Goal: Information Seeking & Learning: Learn about a topic

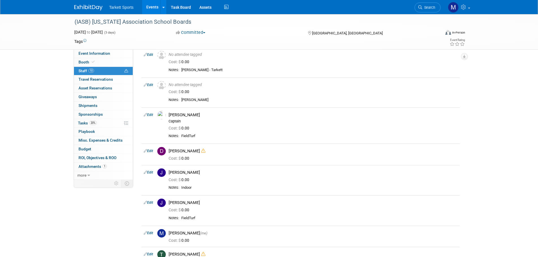
click at [102, 70] on link "10 Staff 10" at bounding box center [103, 71] width 59 height 8
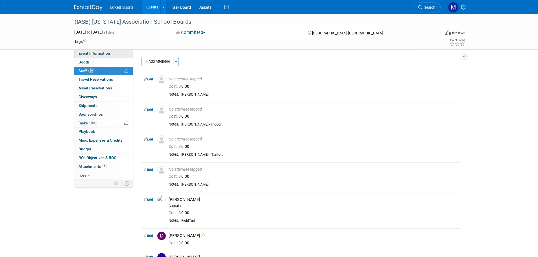
click at [113, 53] on link "Event Information" at bounding box center [103, 53] width 59 height 8
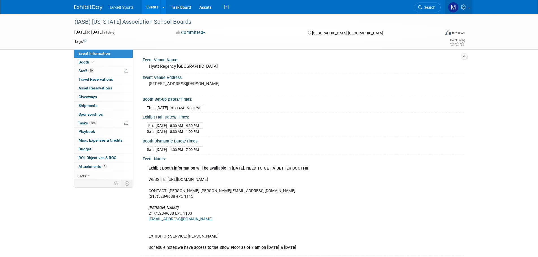
click at [357, 8] on img at bounding box center [453, 7] width 11 height 11
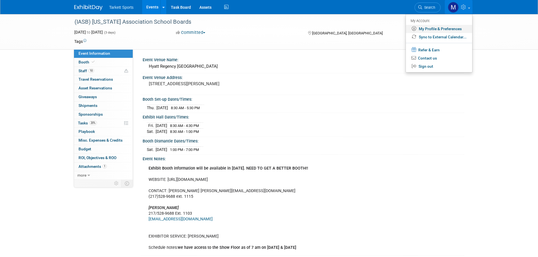
click at [357, 29] on link "My Profile & Preferences" at bounding box center [439, 29] width 66 height 8
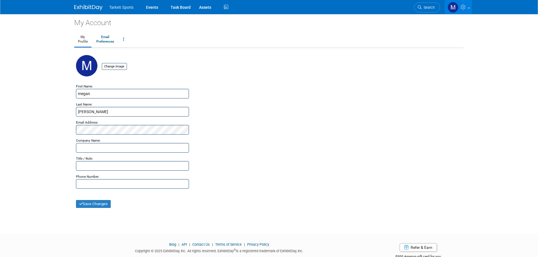
click at [463, 9] on icon at bounding box center [463, 7] width 6 height 5
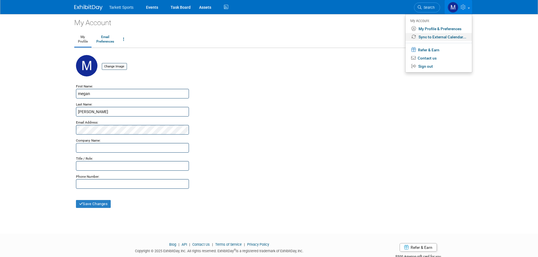
click at [444, 38] on link "Sync to External Calendar..." at bounding box center [438, 37] width 66 height 8
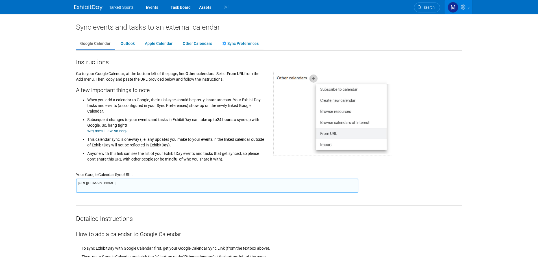
click at [451, 9] on img at bounding box center [453, 7] width 11 height 11
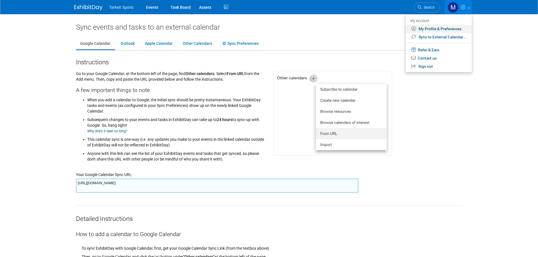
click at [431, 30] on link "My Profile & Preferences" at bounding box center [438, 29] width 66 height 8
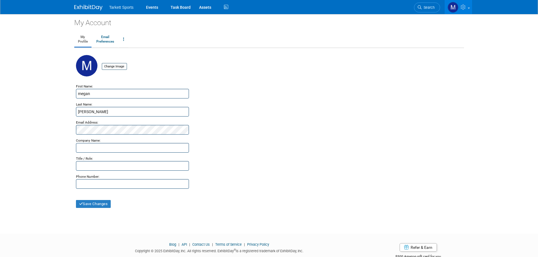
click at [121, 7] on span "Tarkett Sports" at bounding box center [121, 7] width 24 height 5
click at [156, 7] on link "Events" at bounding box center [152, 7] width 21 height 14
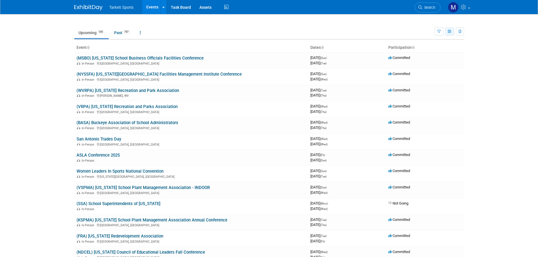
click at [448, 30] on icon "button" at bounding box center [450, 32] width 4 height 4
click at [433, 59] on link "Detail View" at bounding box center [425, 60] width 47 height 8
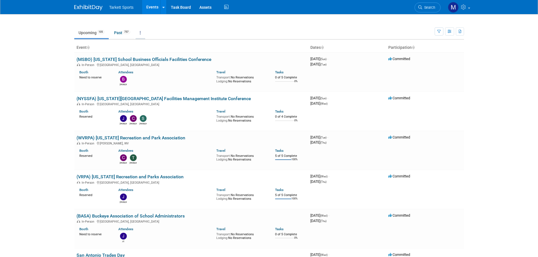
click at [141, 31] on icon at bounding box center [140, 33] width 1 height 4
click at [164, 58] on link "Grouped Annually Events grouped by year" at bounding box center [158, 58] width 45 height 12
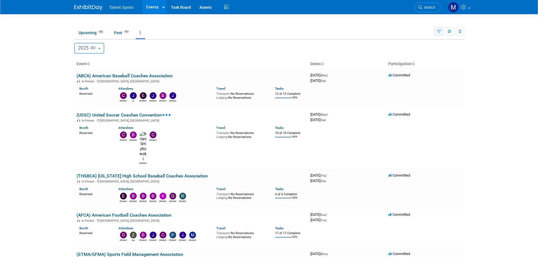
click at [437, 31] on icon "button" at bounding box center [439, 32] width 4 height 4
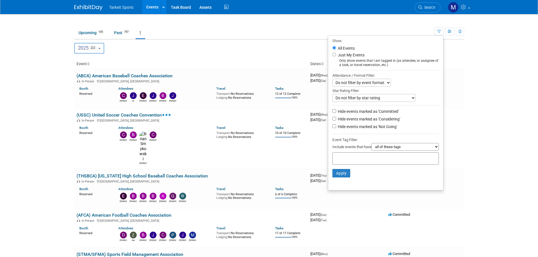
click at [337, 54] on label "Just My Events" at bounding box center [351, 55] width 28 height 6
click at [334, 54] on input "Just My Events" at bounding box center [334, 55] width 4 height 4
radio input "true"
click at [339, 176] on button "Apply" at bounding box center [341, 173] width 18 height 8
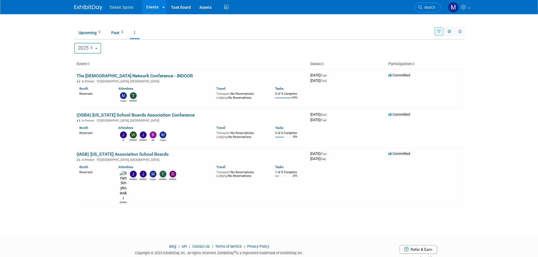
click at [94, 49] on span "3" at bounding box center [91, 47] width 5 height 5
click at [99, 49] on button "2025 3" at bounding box center [87, 48] width 27 height 11
click at [99, 33] on span "2" at bounding box center [99, 32] width 5 height 4
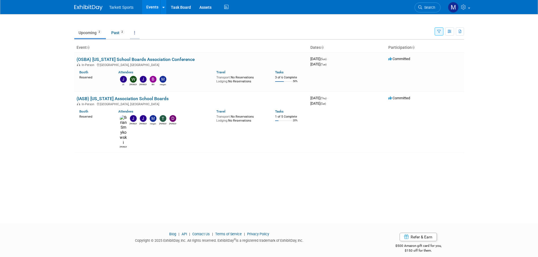
click at [135, 32] on icon at bounding box center [134, 33] width 1 height 4
click at [170, 28] on ul "Upcoming 2 Past 2 All Events 4 Past and Upcoming Grouped Annually Events groupe…" at bounding box center [254, 33] width 360 height 13
click at [440, 34] on button "button" at bounding box center [439, 31] width 9 height 8
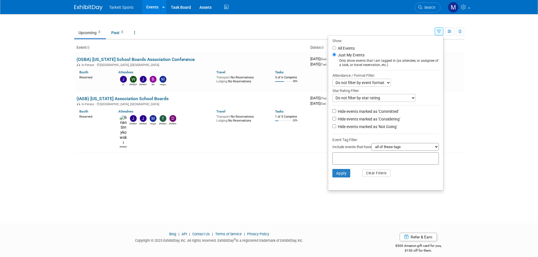
click at [394, 149] on select "all of these tags any one of these tags only and exactly these specific tags" at bounding box center [404, 147] width 67 height 8
click at [405, 137] on div at bounding box center [385, 135] width 106 height 3
click at [396, 100] on select "Do not filter by star rating Only show events with no ratings (0 stars) Only sh…" at bounding box center [373, 98] width 83 height 8
click at [375, 84] on select "Do not filter by event format Only show In-Person events Only show Virtual even…" at bounding box center [361, 83] width 58 height 8
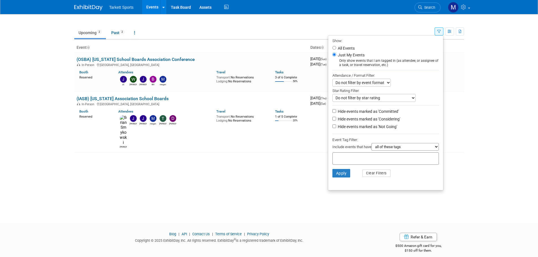
click at [375, 84] on select "Do not filter by event format Only show In-Person events Only show Virtual even…" at bounding box center [361, 83] width 58 height 8
click at [468, 82] on div "New Event Duplicate Event Warning There is another event in your workspace with…" at bounding box center [269, 113] width 398 height 199
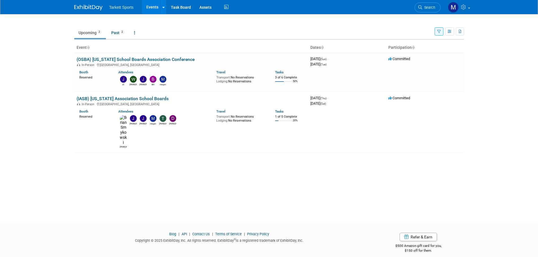
click at [100, 33] on span "2" at bounding box center [99, 32] width 5 height 4
click at [87, 45] on th "Event" at bounding box center [191, 48] width 234 height 10
click at [93, 35] on link "Upcoming 2" at bounding box center [90, 32] width 32 height 11
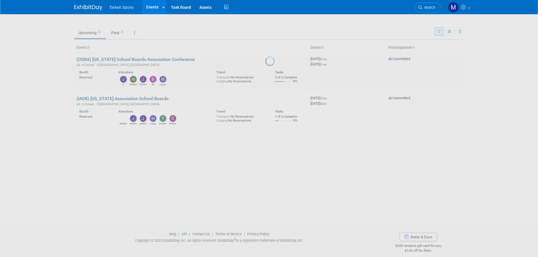
click at [265, 33] on div at bounding box center [269, 128] width 8 height 257
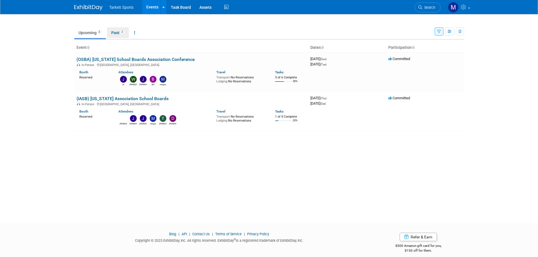
click at [123, 34] on span "2" at bounding box center [122, 32] width 5 height 4
click at [93, 31] on link "Upcoming 2" at bounding box center [90, 32] width 32 height 11
click at [440, 31] on icon "button" at bounding box center [439, 32] width 4 height 4
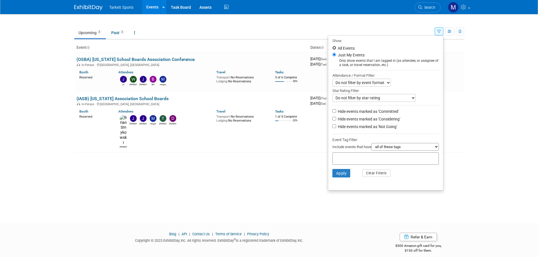
click at [332, 48] on input "All Events" at bounding box center [334, 48] width 4 height 4
radio input "true"
click at [337, 177] on button "Apply" at bounding box center [341, 173] width 18 height 8
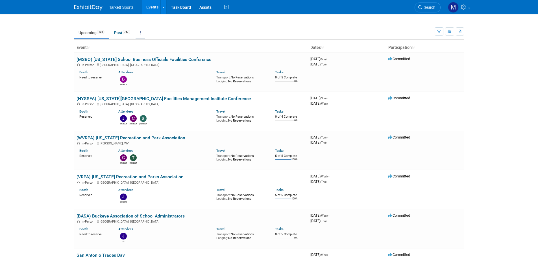
click at [141, 30] on link at bounding box center [141, 32] width 10 height 11
click at [399, 23] on td "Upcoming 105 Past 757 All Events 862 Past and Upcoming Grouped Annually Events …" at bounding box center [254, 30] width 360 height 18
click at [205, 5] on link "Assets" at bounding box center [205, 7] width 21 height 14
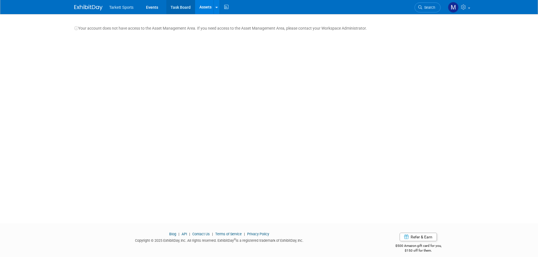
click at [181, 8] on link "Task Board" at bounding box center [180, 7] width 29 height 14
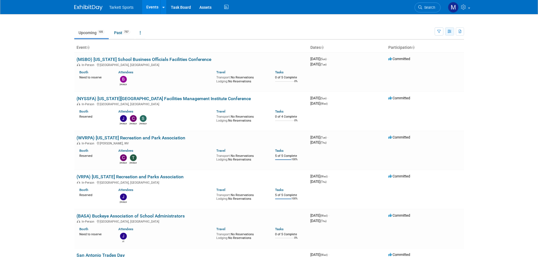
click at [448, 34] on button "button" at bounding box center [449, 31] width 9 height 8
click at [428, 70] on link "Calendar View" at bounding box center [425, 69] width 47 height 8
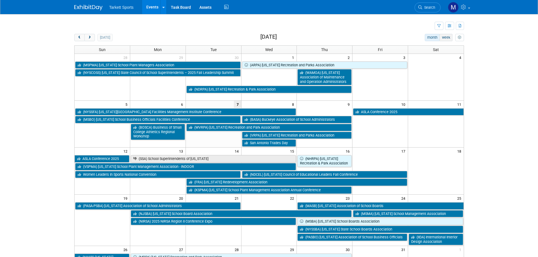
click at [443, 39] on button "week" at bounding box center [445, 37] width 13 height 7
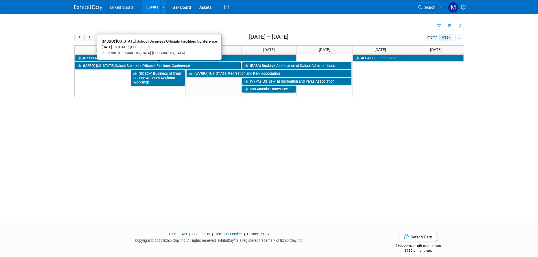
click at [147, 66] on link "(MSBO) [US_STATE] School Business Officials Facilities Conference" at bounding box center [157, 65] width 165 height 7
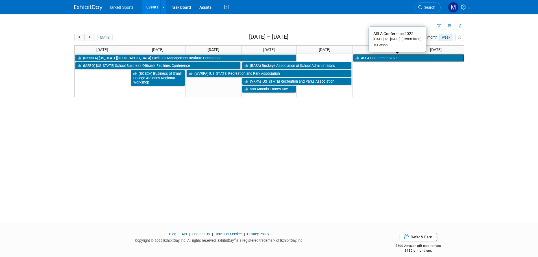
click at [377, 60] on link "ASLA Conference 2025" at bounding box center [408, 57] width 110 height 7
click at [90, 36] on span "next" at bounding box center [90, 38] width 4 height 4
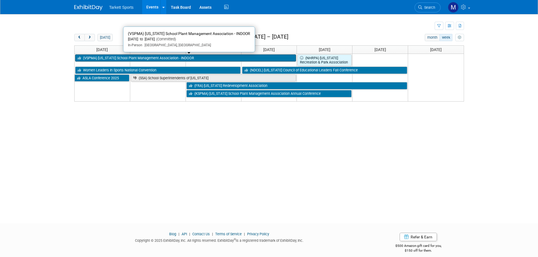
click at [169, 58] on link "(VSPMA) [US_STATE] School Plant Management Association - INDOOR" at bounding box center [185, 57] width 221 height 7
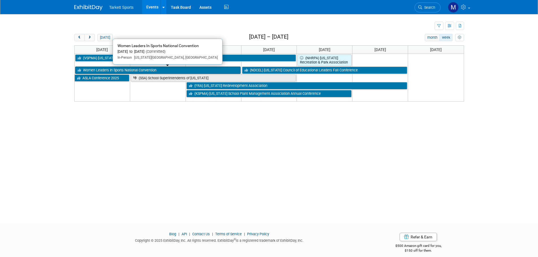
click at [211, 70] on link "Women Leaders In Sports National Convention" at bounding box center [157, 70] width 165 height 7
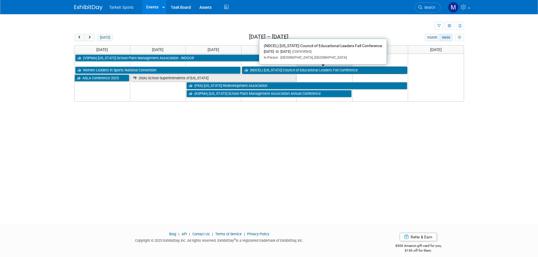
click at [324, 72] on link "(NDCEL) [US_STATE] Council of Educational Leaders Fall Conference" at bounding box center [324, 70] width 165 height 7
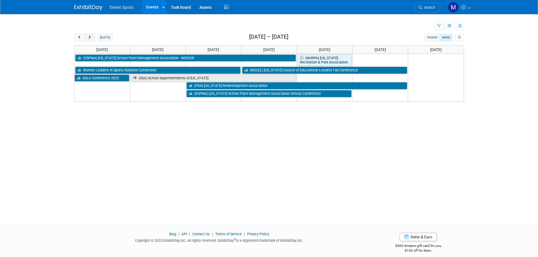
click at [89, 37] on span "next" at bounding box center [90, 38] width 4 height 4
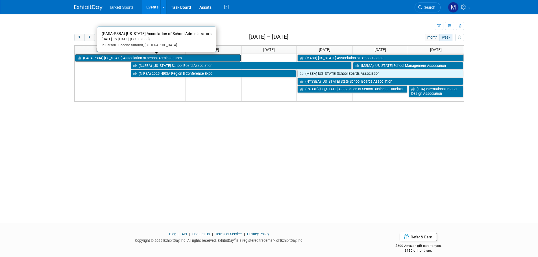
click at [178, 57] on link "(PASA-PSBA) [US_STATE] Association of School Administrators" at bounding box center [157, 57] width 165 height 7
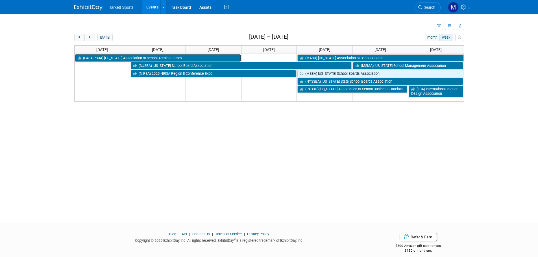
click at [188, 57] on link "(PASA-PSBA) [US_STATE] Association of School Administrators" at bounding box center [157, 57] width 165 height 7
click at [80, 40] on button "prev" at bounding box center [79, 37] width 10 height 7
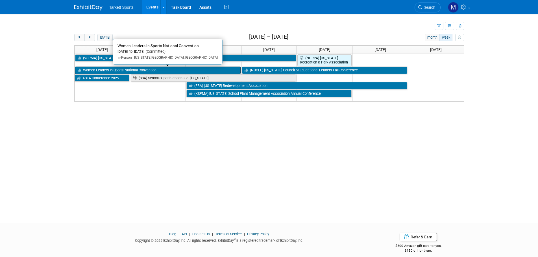
click at [148, 69] on link "Women Leaders In Sports National Convention" at bounding box center [157, 70] width 165 height 7
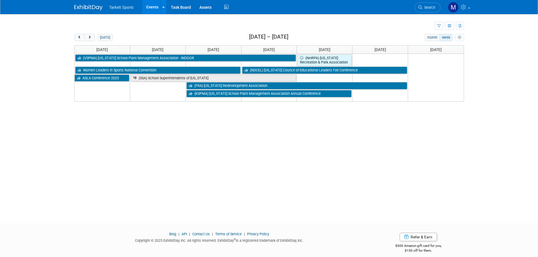
click at [157, 8] on link "Events" at bounding box center [152, 7] width 21 height 14
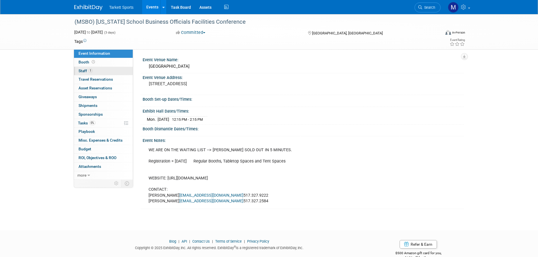
click at [121, 73] on link "1 Staff 1" at bounding box center [103, 71] width 59 height 8
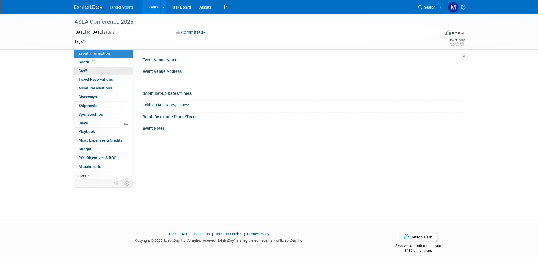
click at [104, 69] on link "0 Staff 0" at bounding box center [103, 71] width 59 height 8
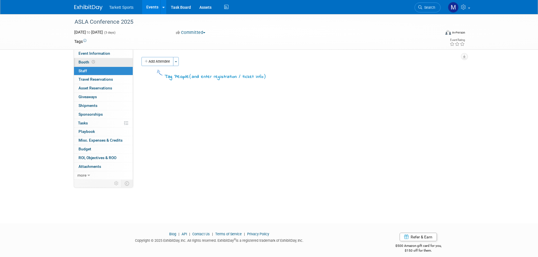
click at [112, 62] on link "Booth" at bounding box center [103, 62] width 59 height 8
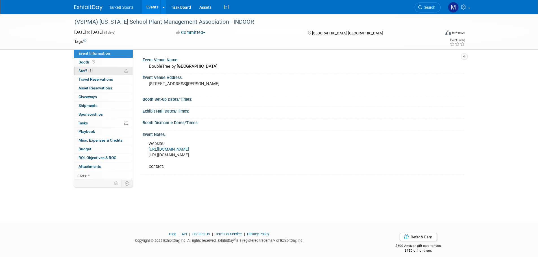
click at [101, 69] on link "1 Staff 1" at bounding box center [103, 71] width 59 height 8
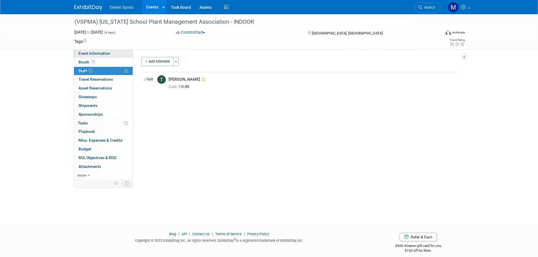
click at [102, 55] on span "Event Information" at bounding box center [94, 53] width 32 height 5
click at [105, 55] on span "Event Information" at bounding box center [94, 53] width 32 height 5
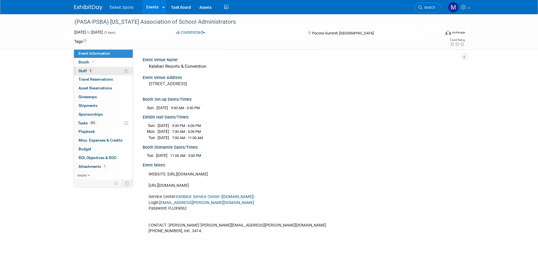
click at [105, 69] on link "4 Staff 4" at bounding box center [103, 71] width 59 height 8
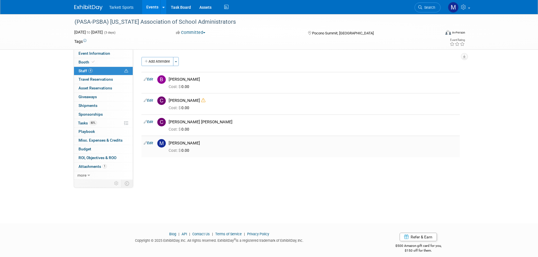
click at [189, 142] on div "[PERSON_NAME]" at bounding box center [313, 143] width 289 height 5
click at [163, 142] on img at bounding box center [161, 143] width 8 height 8
click at [0, 0] on div at bounding box center [0, 0] width 0 height 0
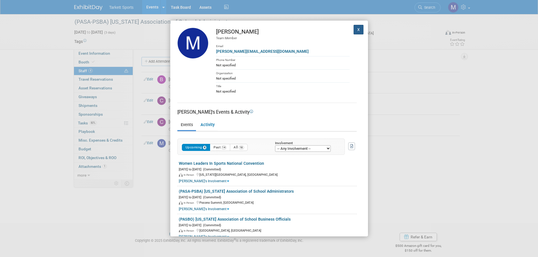
click at [353, 31] on button "X" at bounding box center [358, 30] width 10 height 10
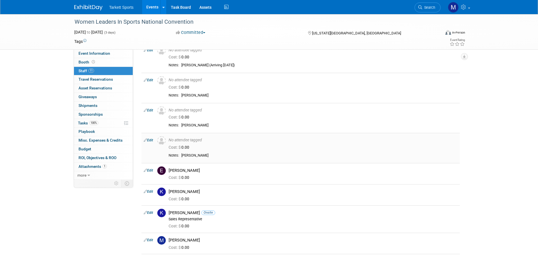
scroll to position [141, 0]
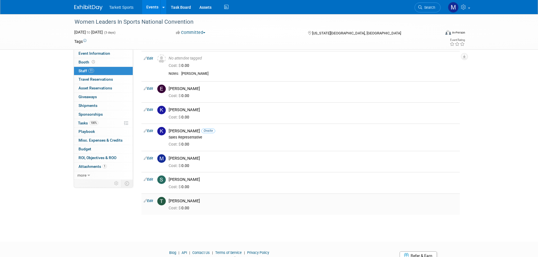
click at [162, 201] on img at bounding box center [161, 201] width 8 height 8
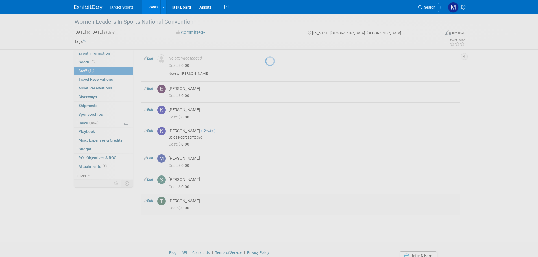
click at [265, 201] on div at bounding box center [269, 128] width 8 height 257
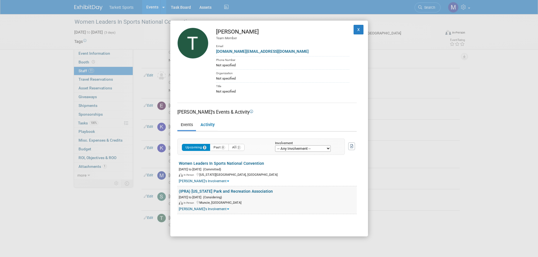
scroll to position [137, 0]
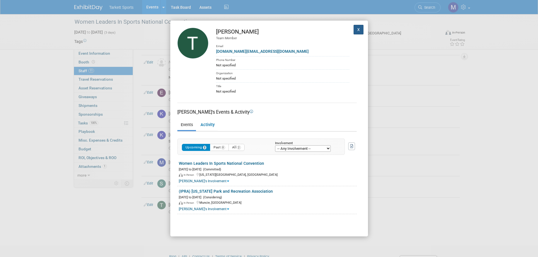
click at [357, 31] on button "X" at bounding box center [358, 30] width 10 height 10
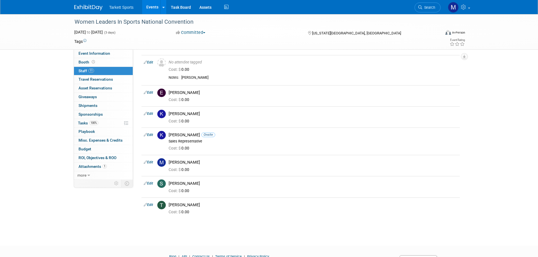
click at [160, 206] on img at bounding box center [161, 205] width 8 height 8
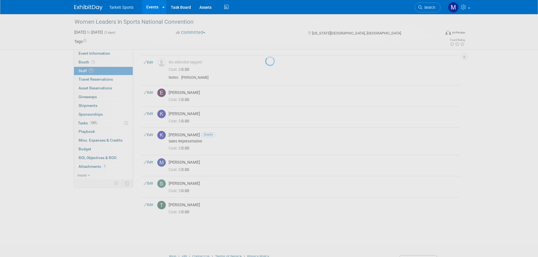
click at [265, 206] on div at bounding box center [269, 128] width 8 height 257
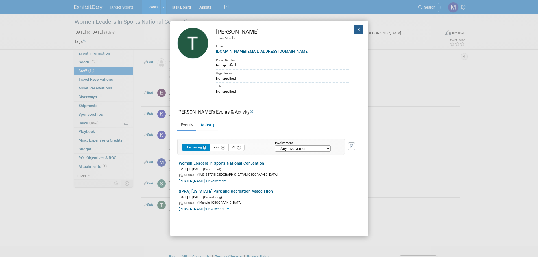
click at [353, 31] on button "X" at bounding box center [358, 30] width 10 height 10
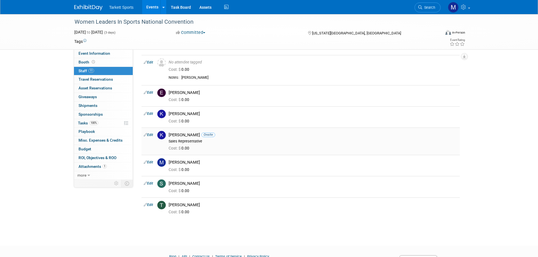
click at [187, 134] on div "Kenya Larkin-Landers Onsite" at bounding box center [313, 134] width 289 height 5
click at [161, 134] on img at bounding box center [161, 135] width 8 height 8
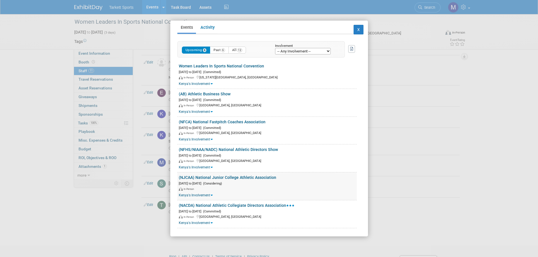
scroll to position [0, 0]
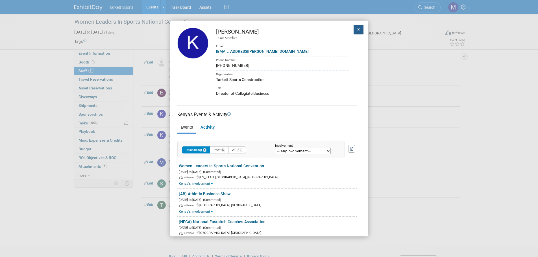
click at [355, 29] on button "X" at bounding box center [358, 30] width 10 height 10
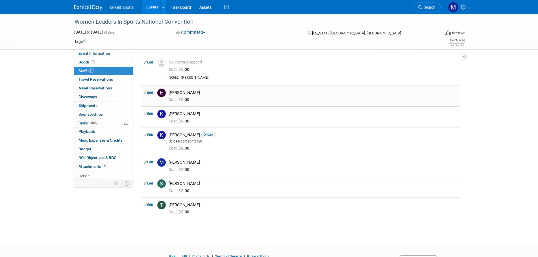
click at [162, 93] on img at bounding box center [161, 93] width 8 height 8
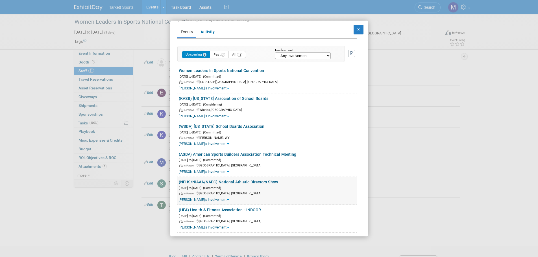
scroll to position [97, 0]
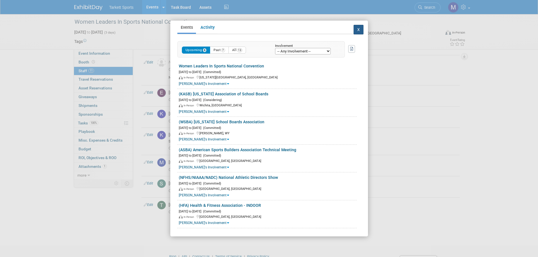
click at [353, 29] on button "X" at bounding box center [358, 30] width 10 height 10
